Goal: Task Accomplishment & Management: Use online tool/utility

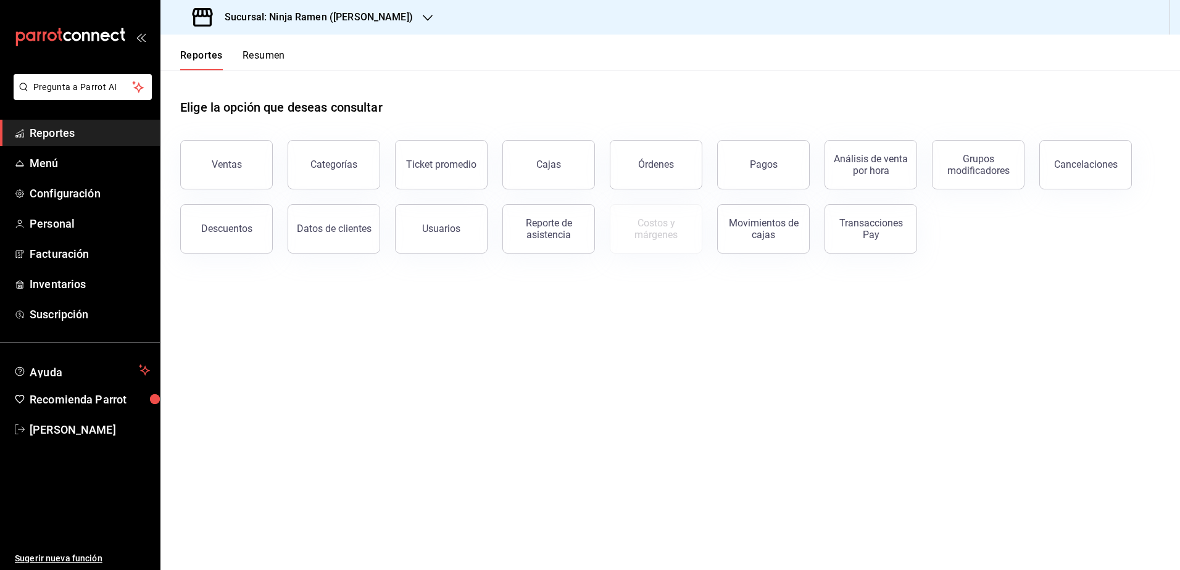
click at [371, 26] on div "Sucursal: Ninja Ramen (Talamas)" at bounding box center [303, 17] width 267 height 35
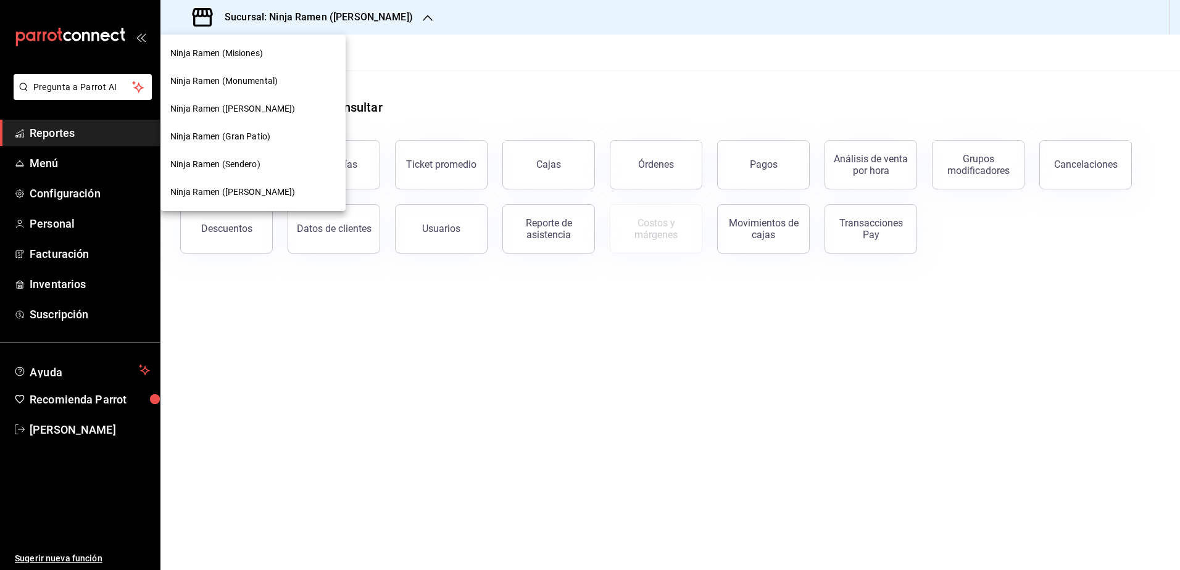
click at [261, 162] on div "Ninja Ramen (Sendero)" at bounding box center [252, 164] width 165 height 13
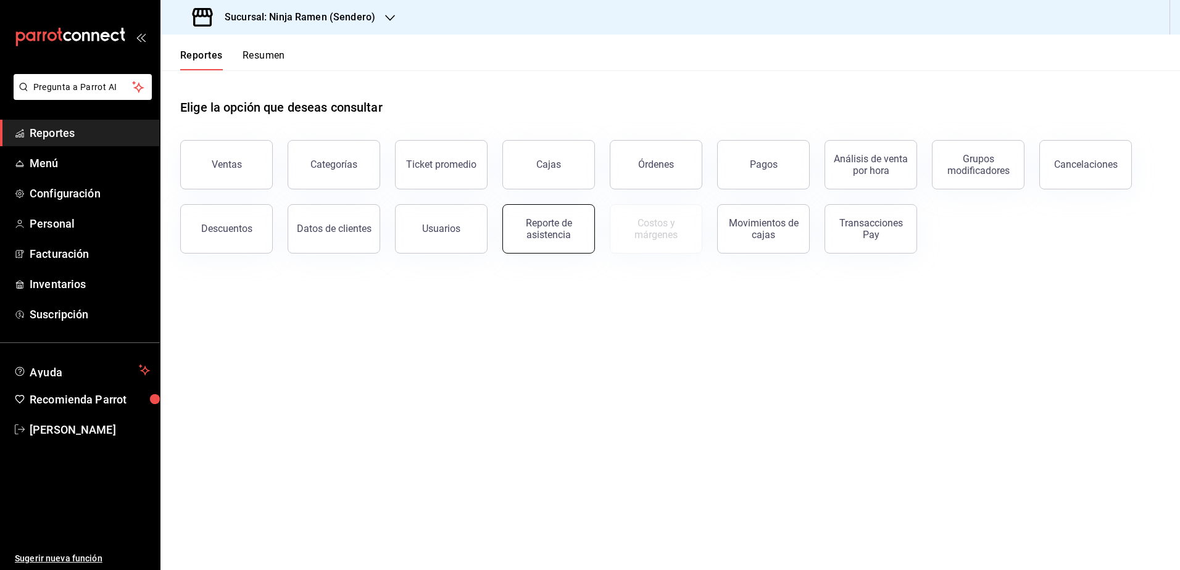
click at [560, 236] on div "Reporte de asistencia" at bounding box center [549, 228] width 77 height 23
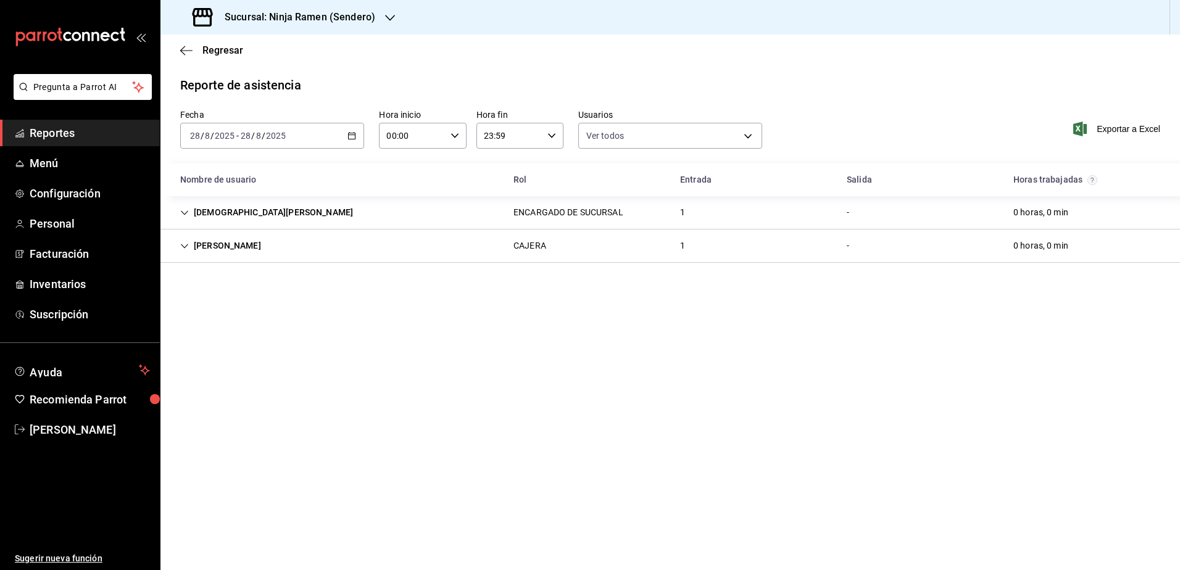
type input "b1f7ea7f-580f-4eb0-b037-e18308735fba,197fbe5c-df84-4d5e-a2a4-69e89dcddb51,723fa…"
click at [183, 246] on icon "Cell" at bounding box center [184, 246] width 9 height 9
click at [357, 135] on div "2025-08-28 28 / 8 / 2025 - 2025-08-28 28 / 8 / 2025" at bounding box center [272, 136] width 184 height 26
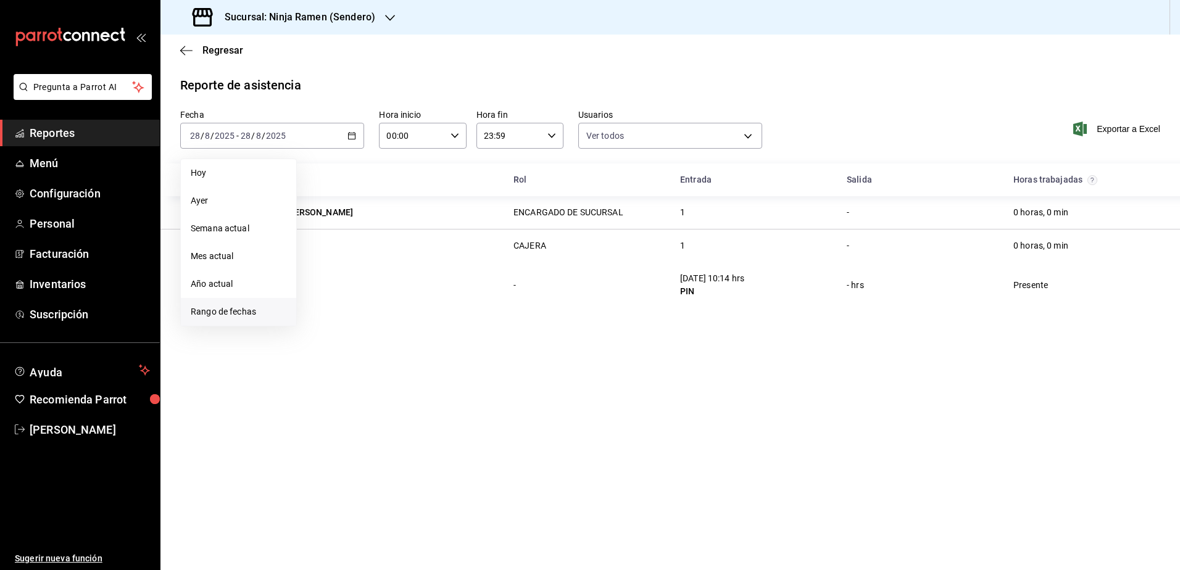
click at [234, 318] on span "Rango de fechas" at bounding box center [239, 312] width 96 height 13
click at [315, 326] on button "25" at bounding box center [323, 326] width 22 height 22
click at [390, 329] on abbr "28" at bounding box center [388, 326] width 8 height 9
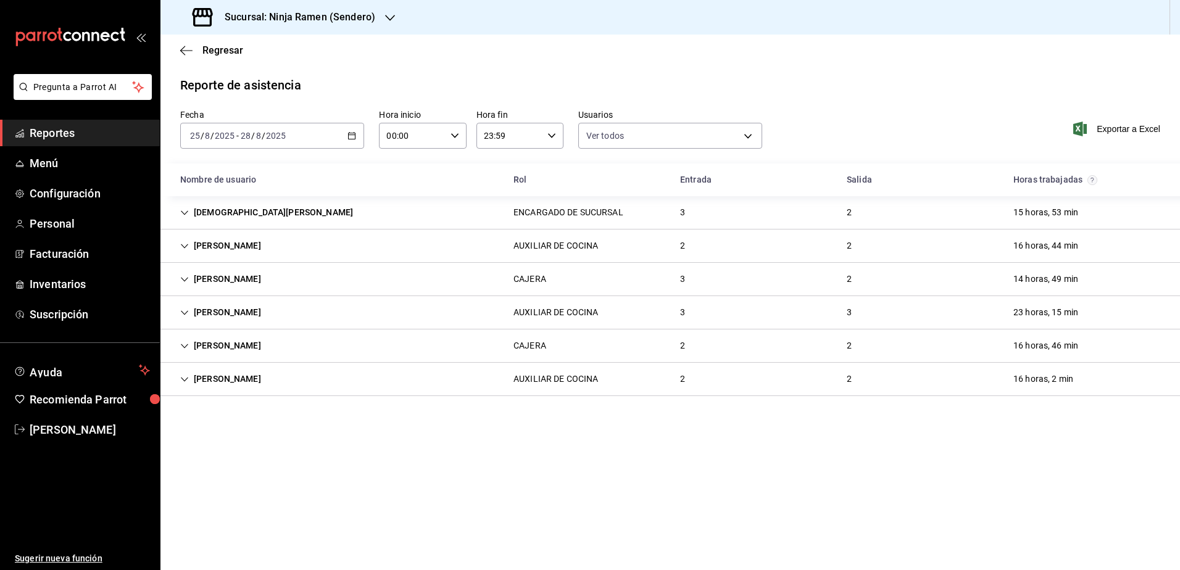
click at [185, 272] on div "Paulina Elena Ramirez Orozco" at bounding box center [220, 279] width 101 height 23
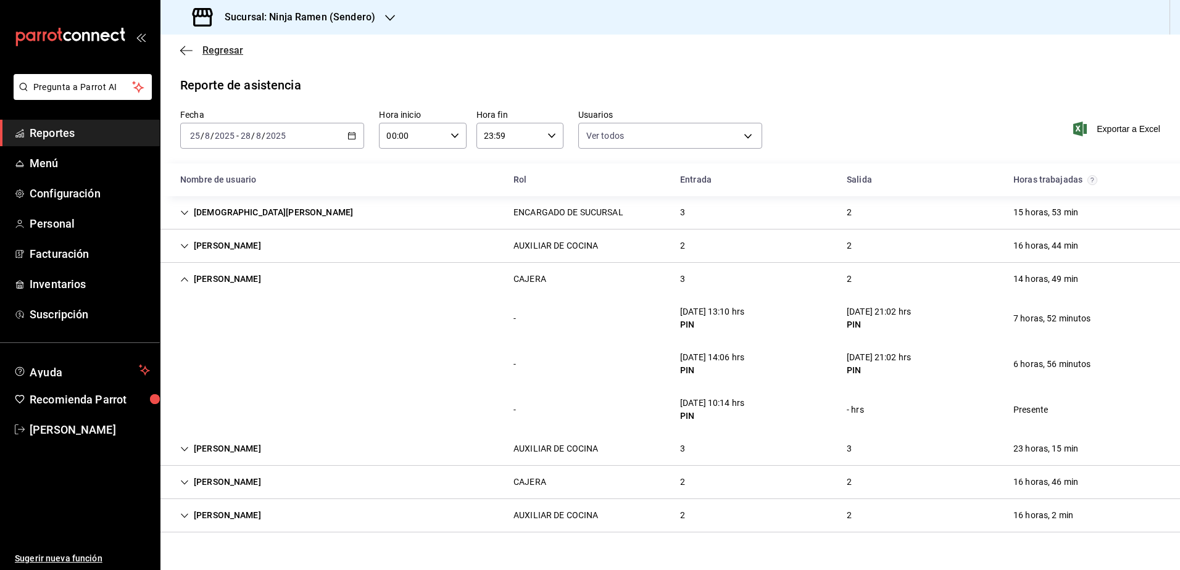
click at [190, 55] on icon "button" at bounding box center [186, 50] width 12 height 11
